Goal: Task Accomplishment & Management: Use online tool/utility

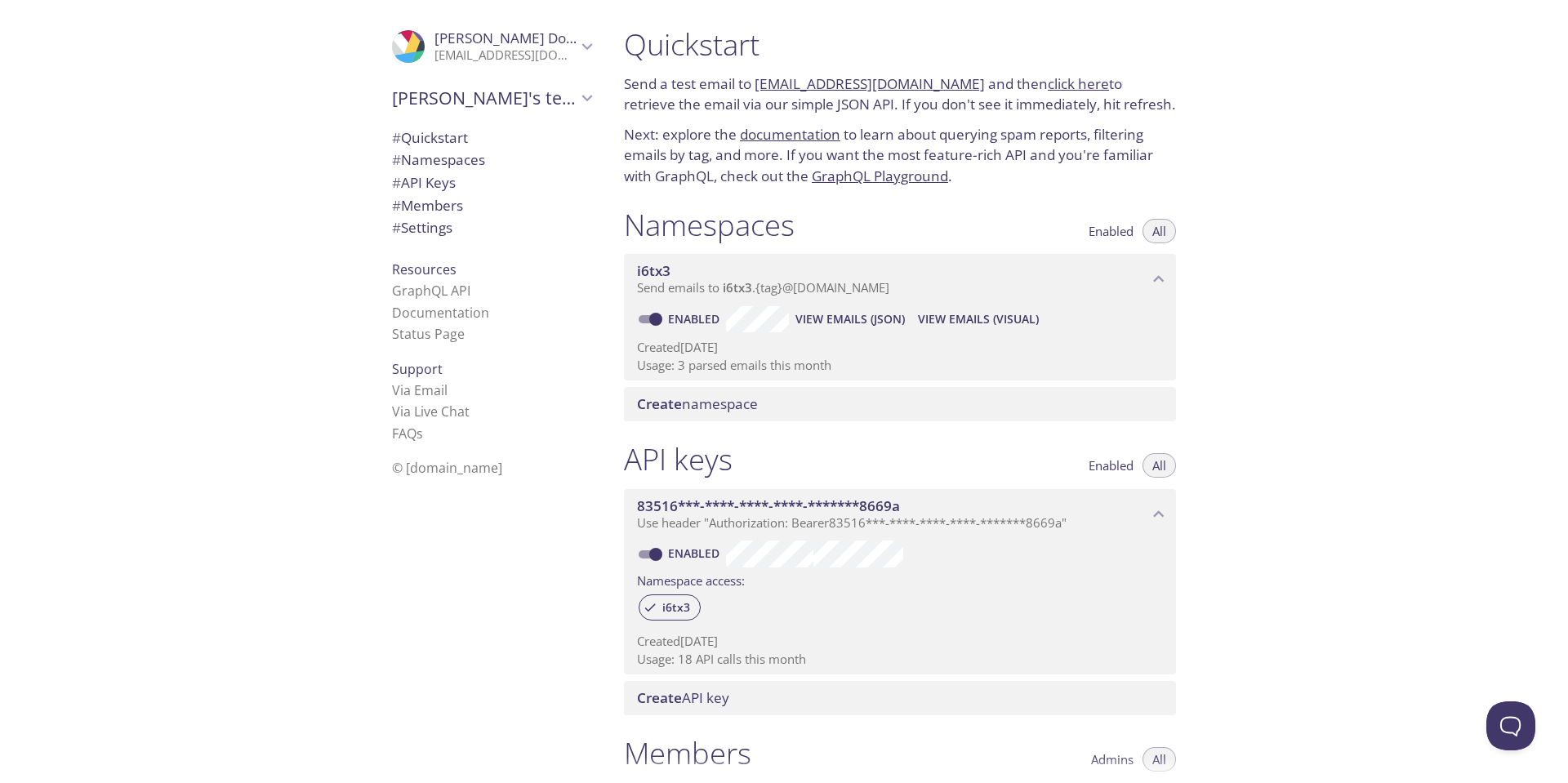
click at [881, 320] on span "View Emails (JSON)" at bounding box center [850, 319] width 110 height 19
click at [864, 322] on span "View Emails (JSON)" at bounding box center [850, 319] width 110 height 19
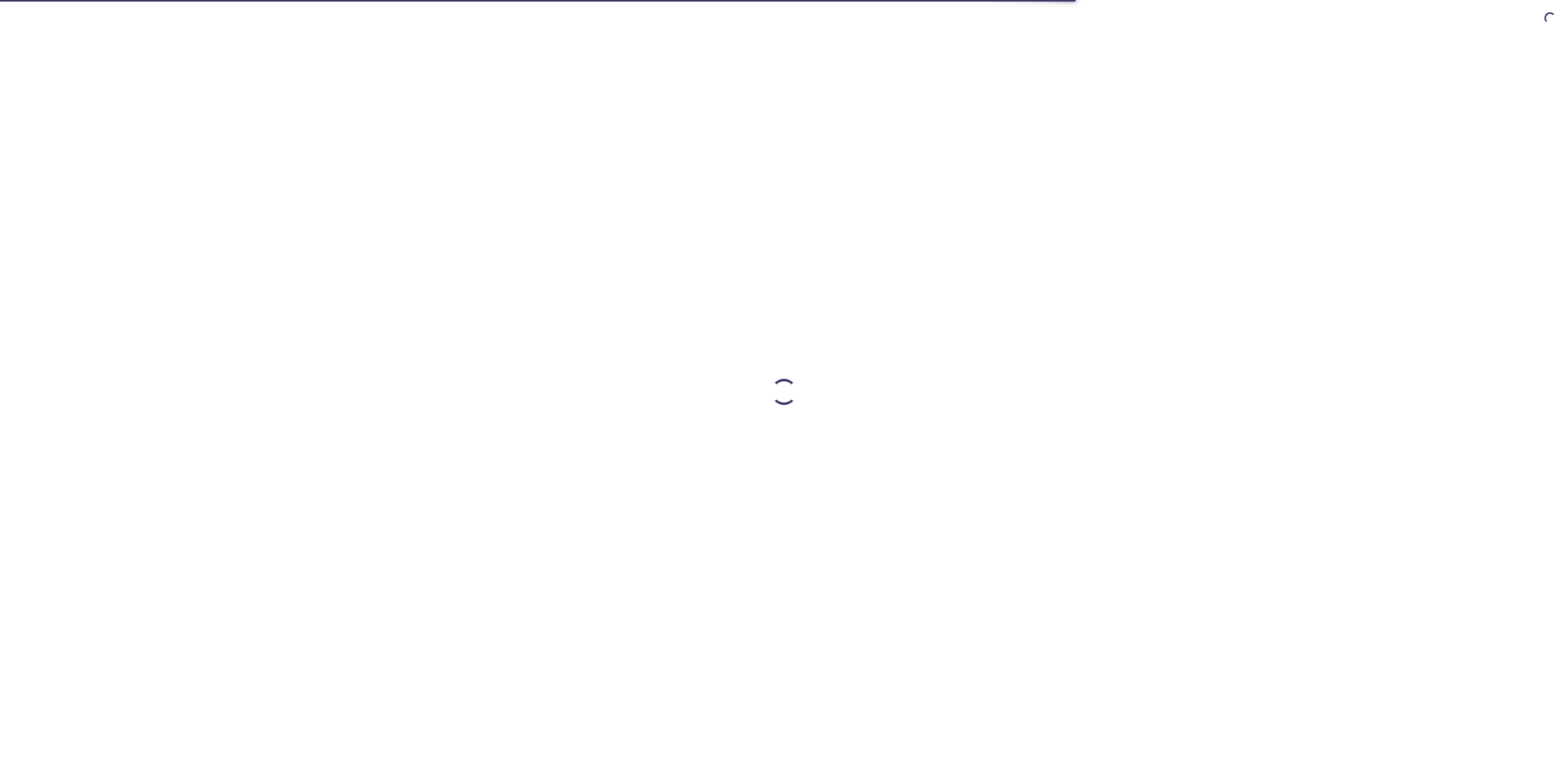
click at [1365, 278] on div at bounding box center [784, 391] width 1568 height 783
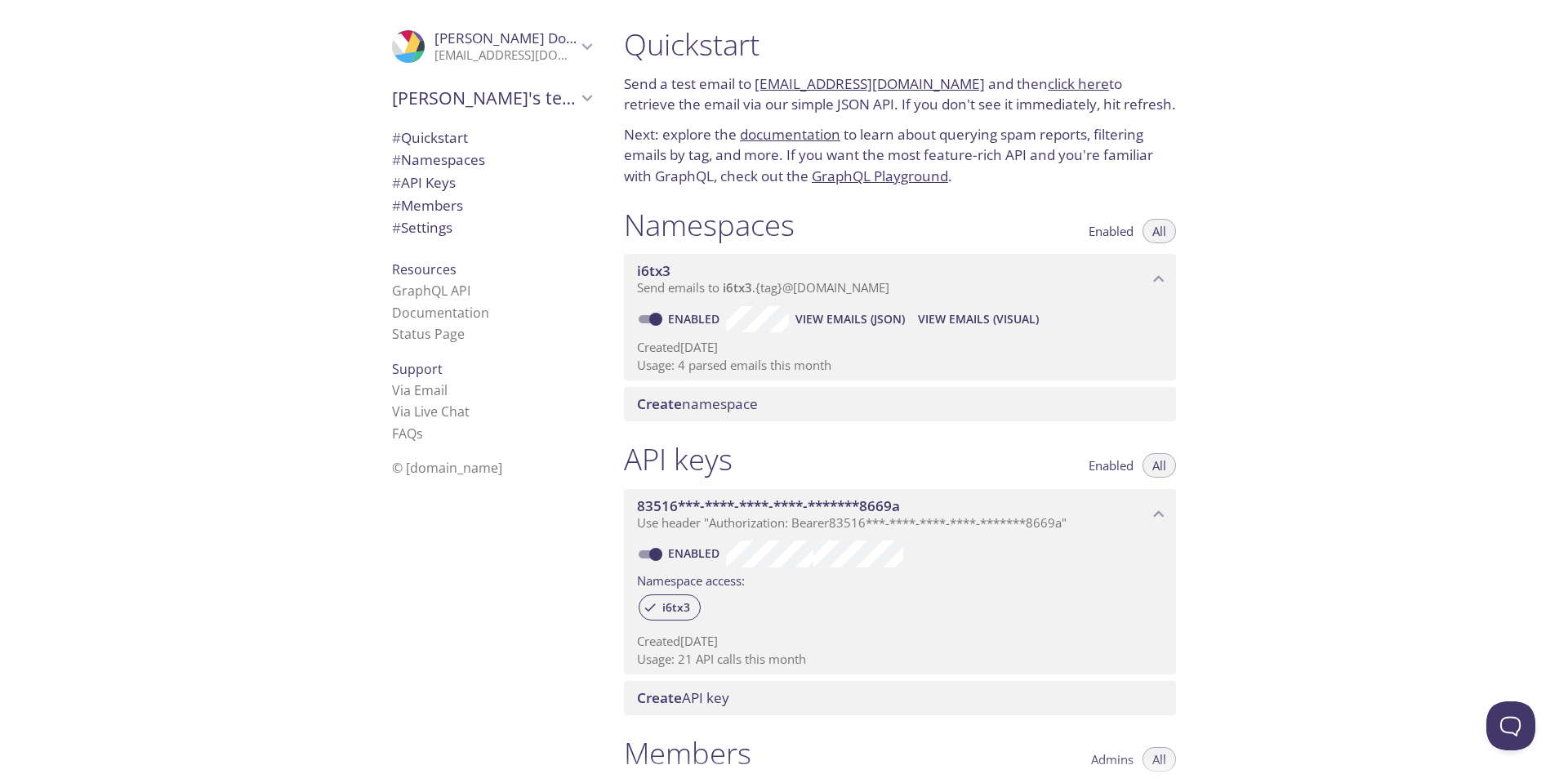
click at [846, 321] on span "View Emails (JSON)" at bounding box center [850, 319] width 110 height 19
click at [889, 317] on span "View Emails (JSON)" at bounding box center [850, 319] width 110 height 19
click at [881, 318] on span "View Emails (JSON)" at bounding box center [850, 319] width 110 height 19
